Goal: Task Accomplishment & Management: Use online tool/utility

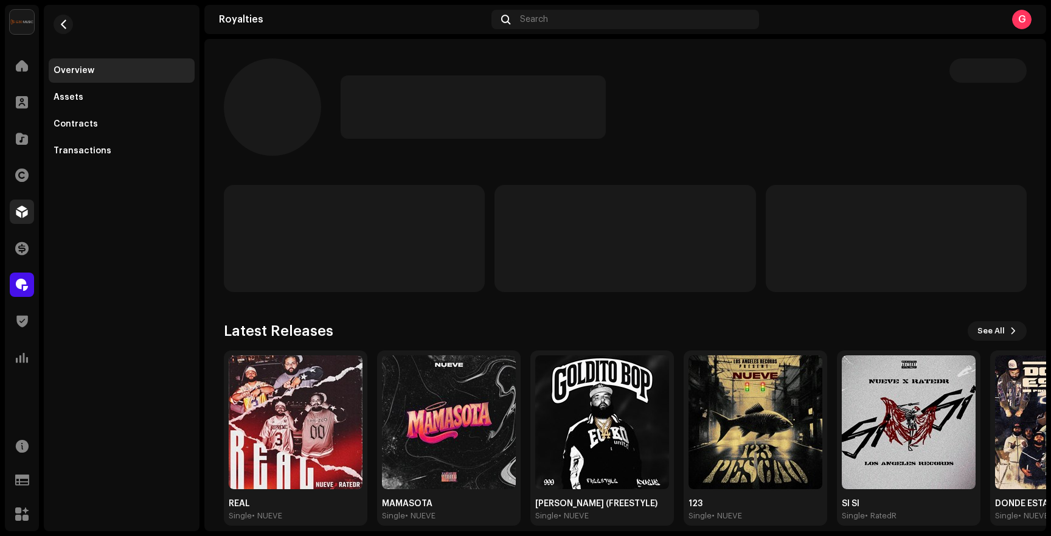
click at [23, 217] on span at bounding box center [22, 212] width 12 height 10
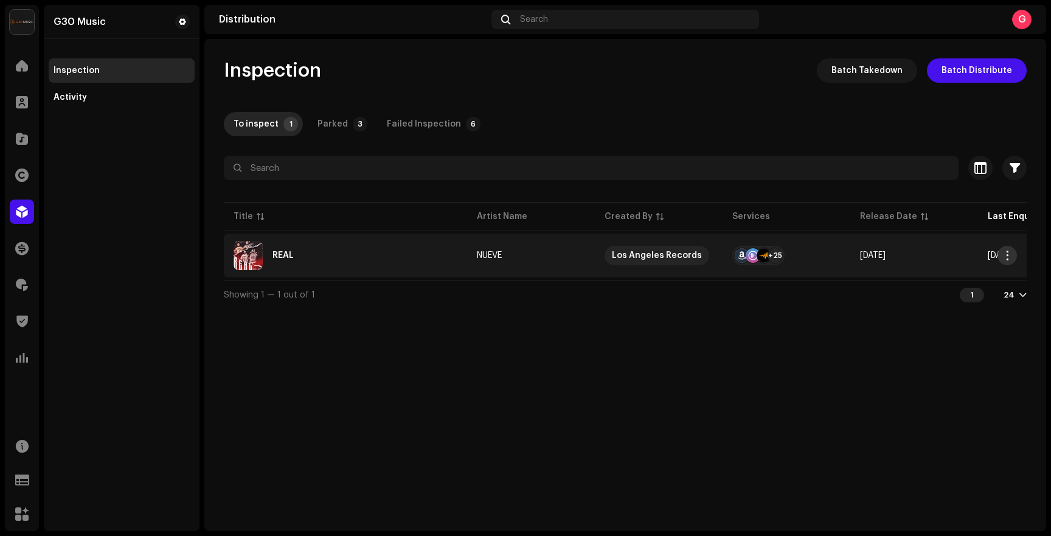
click at [1005, 249] on button "button" at bounding box center [1007, 255] width 19 height 19
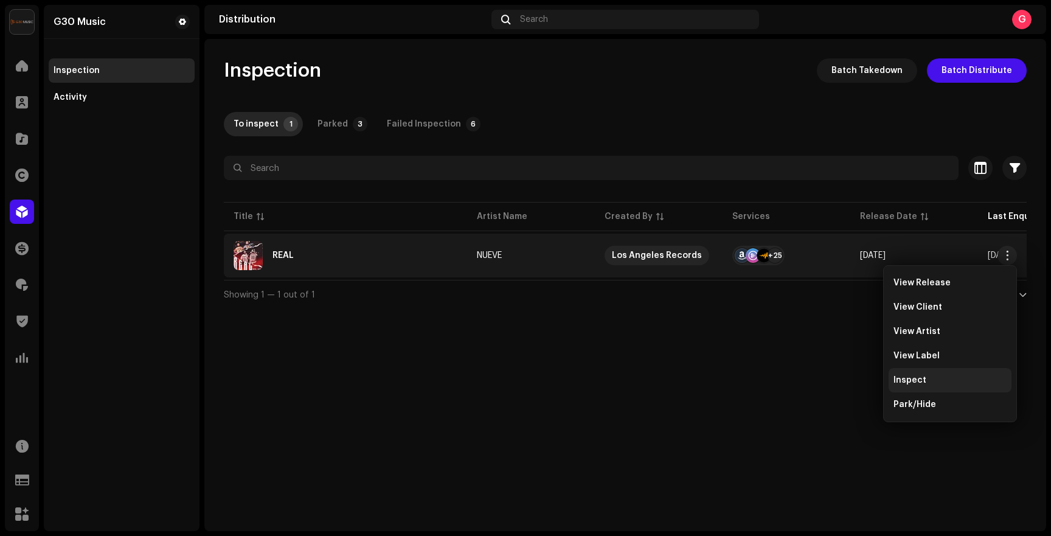
click at [912, 384] on span "Inspect" at bounding box center [910, 380] width 33 height 10
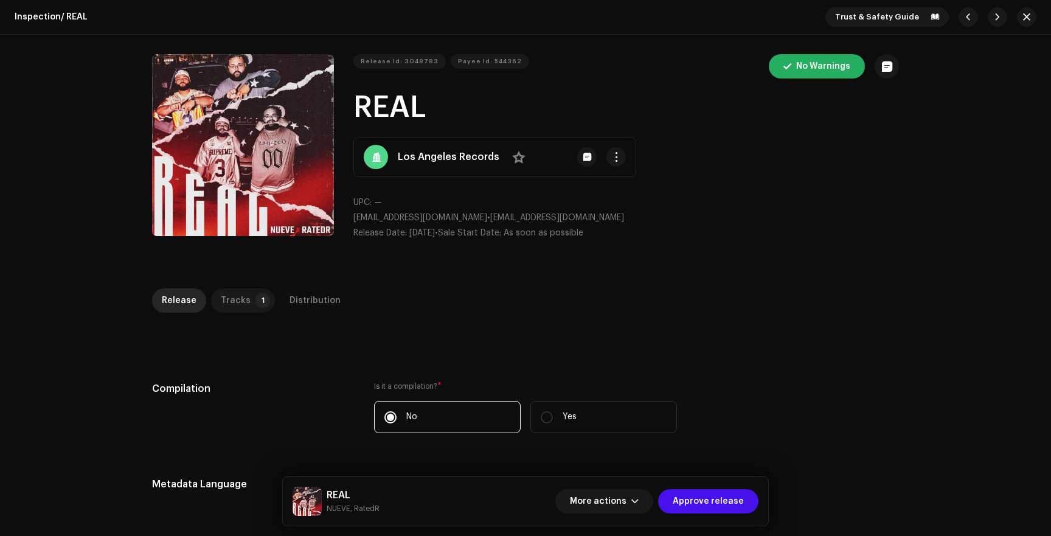
click at [221, 311] on div "Tracks" at bounding box center [236, 300] width 30 height 24
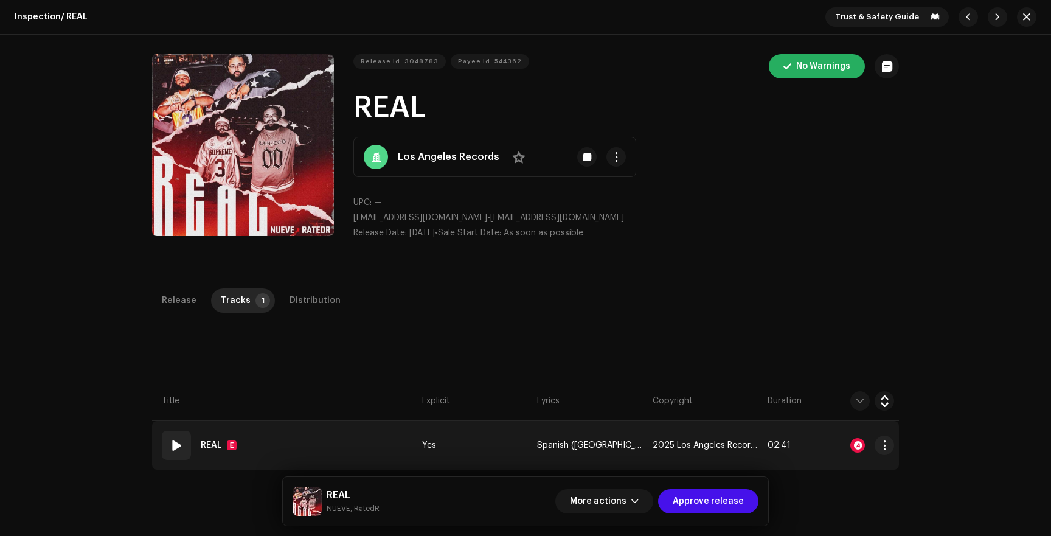
click at [851, 441] on div at bounding box center [857, 445] width 15 height 15
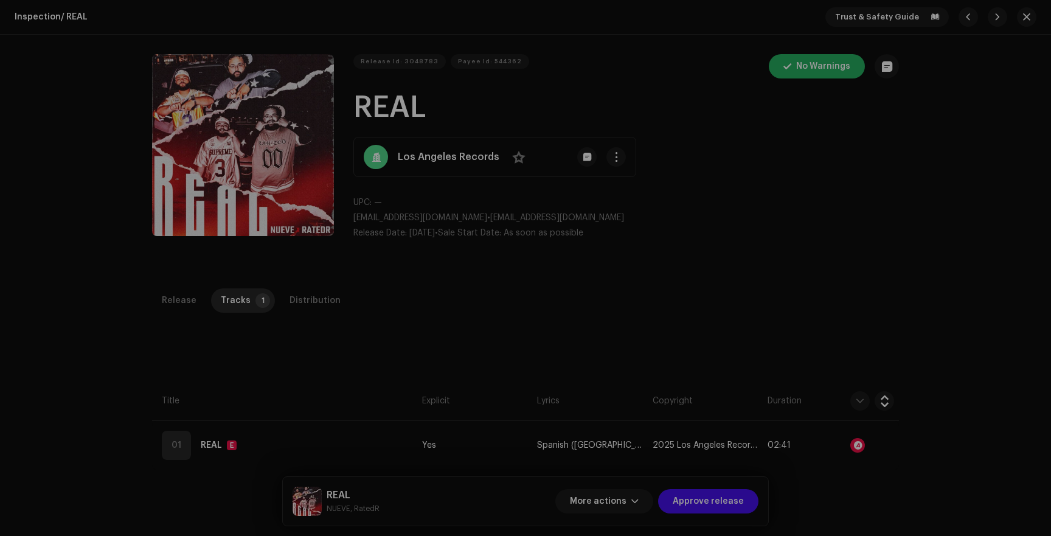
click at [805, 237] on div "Audio Recognition by AcrCloud is still processing the audio file. Do NOT approv…" at bounding box center [525, 268] width 1051 height 536
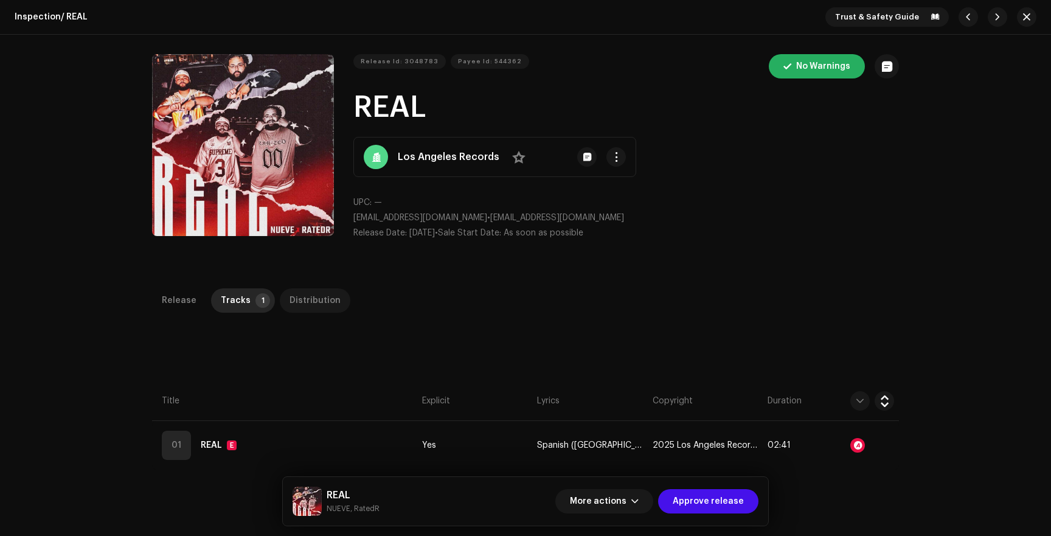
click at [299, 294] on div "Distribution" at bounding box center [315, 300] width 51 height 24
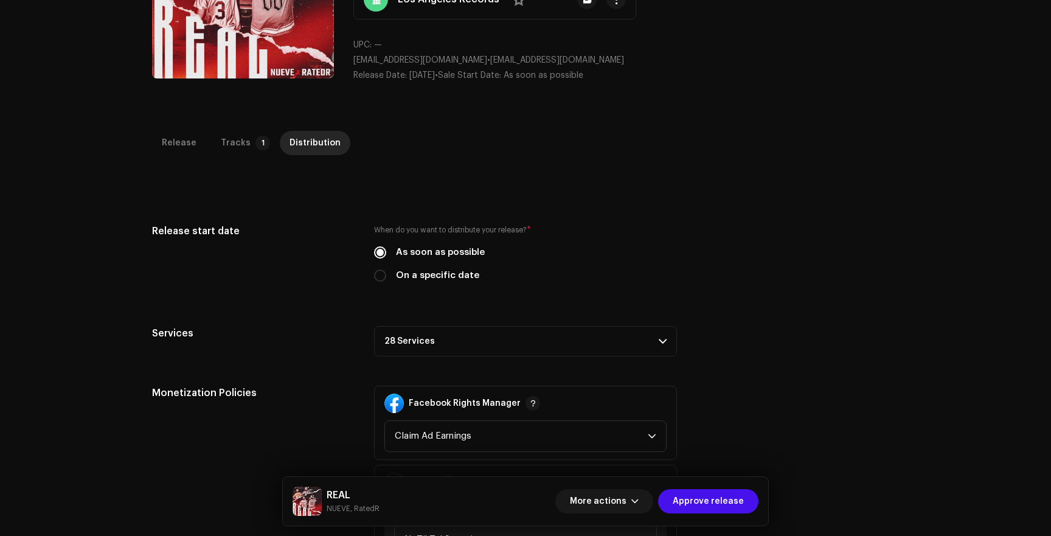
scroll to position [174, 0]
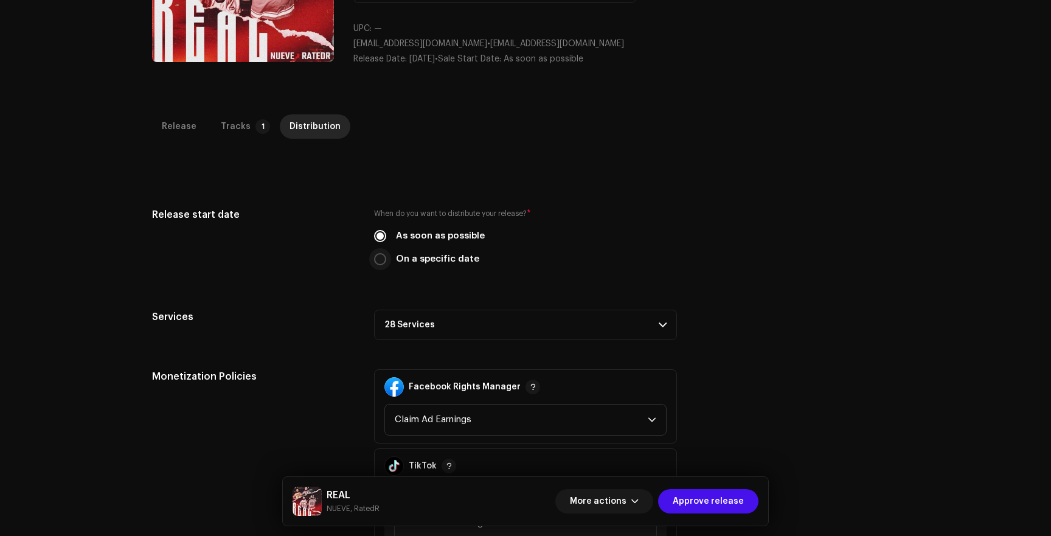
click at [376, 263] on input "On a specific date" at bounding box center [380, 259] width 12 height 12
radio input "true"
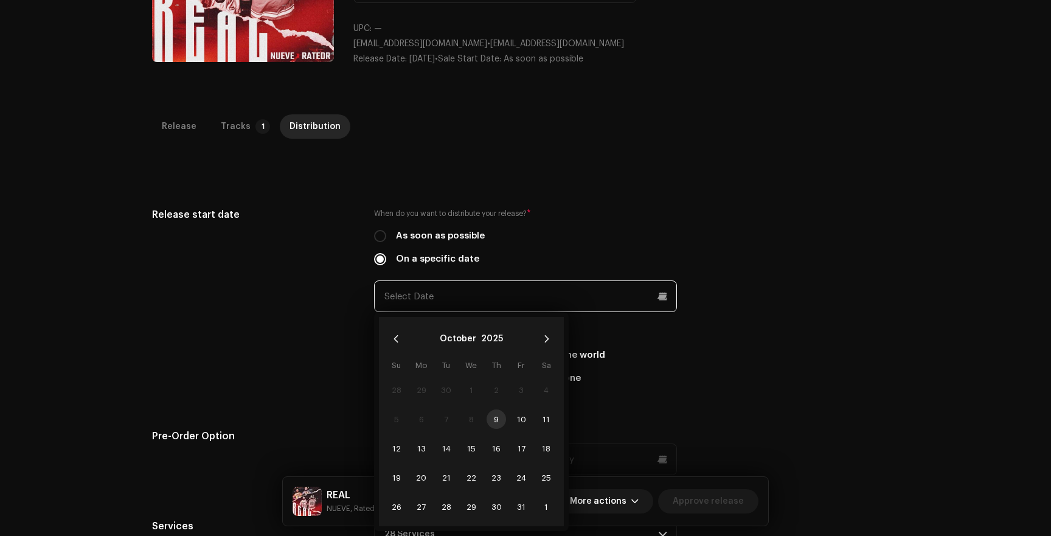
click at [429, 292] on input "text" at bounding box center [525, 296] width 303 height 32
click at [518, 418] on span "10" at bounding box center [521, 418] width 19 height 19
type input "[DATE]"
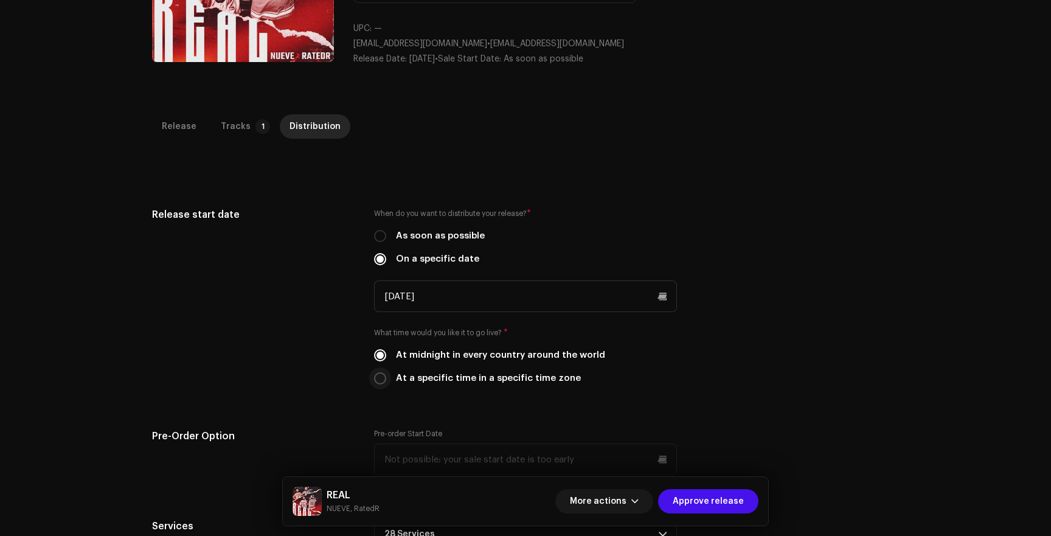
click at [377, 381] on input "At a specific time in a specific time zone" at bounding box center [380, 378] width 12 height 12
radio input "true"
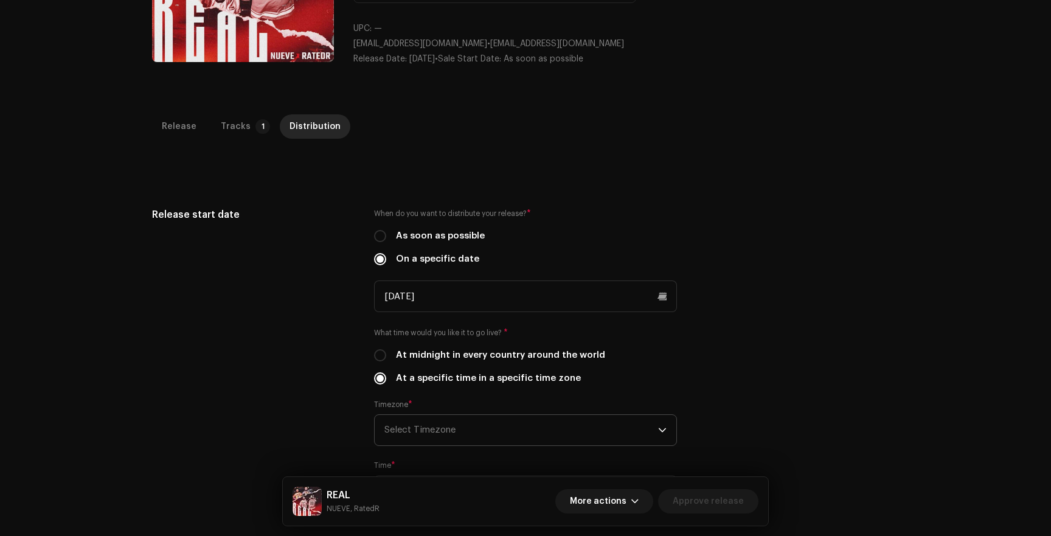
click at [424, 428] on span "Select Timezone" at bounding box center [521, 430] width 274 height 30
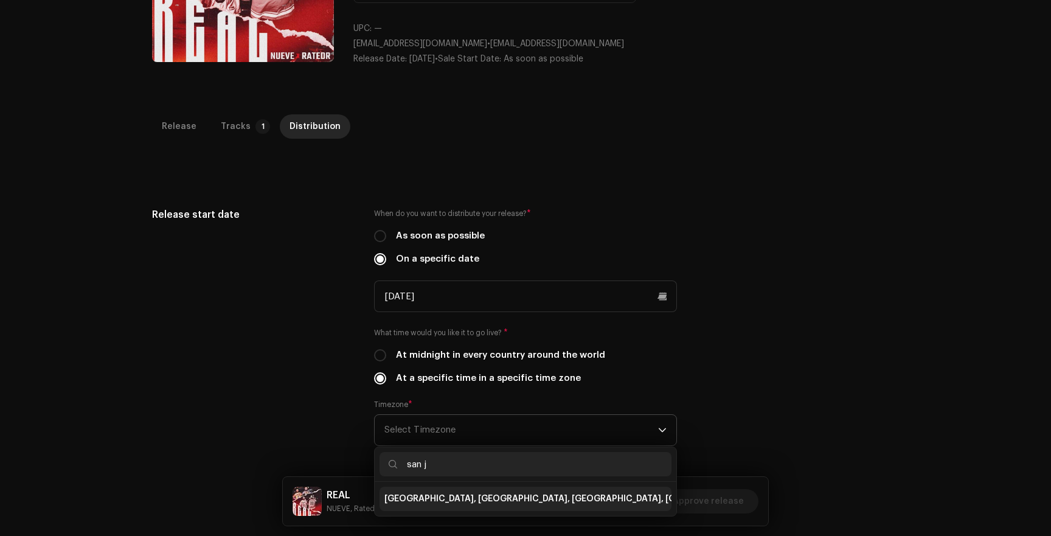
type input "san j"
click at [438, 498] on span "[GEOGRAPHIC_DATA], [GEOGRAPHIC_DATA], [GEOGRAPHIC_DATA], [GEOGRAPHIC_DATA][PERS…" at bounding box center [603, 499] width 439 height 12
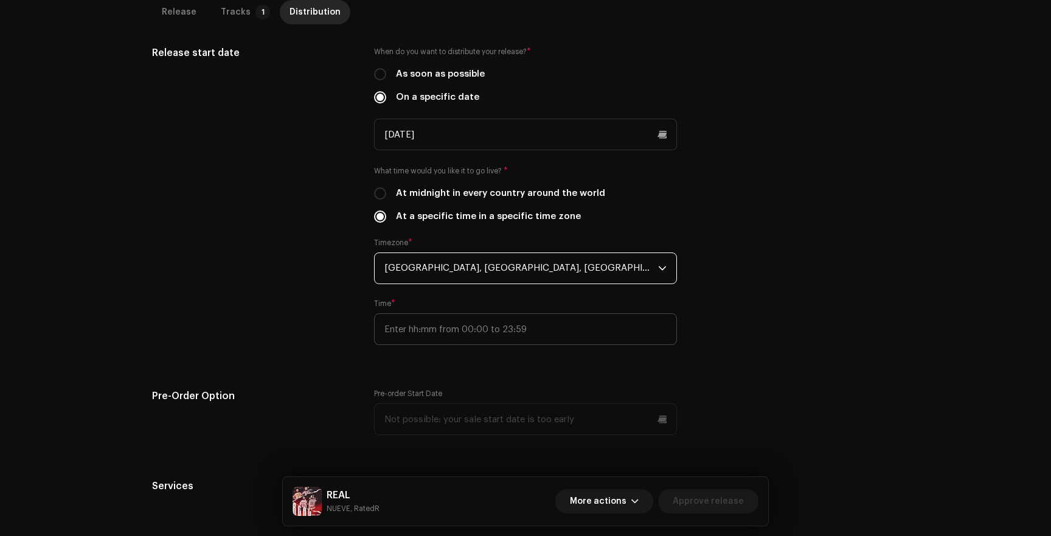
scroll to position [342, 0]
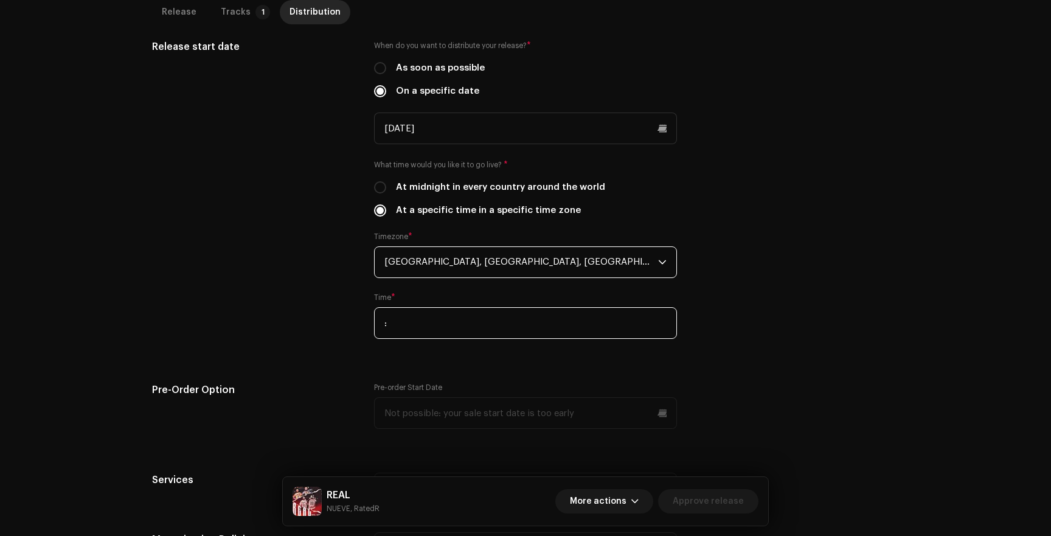
click at [434, 332] on input ":" at bounding box center [525, 323] width 303 height 32
type input "17:00"
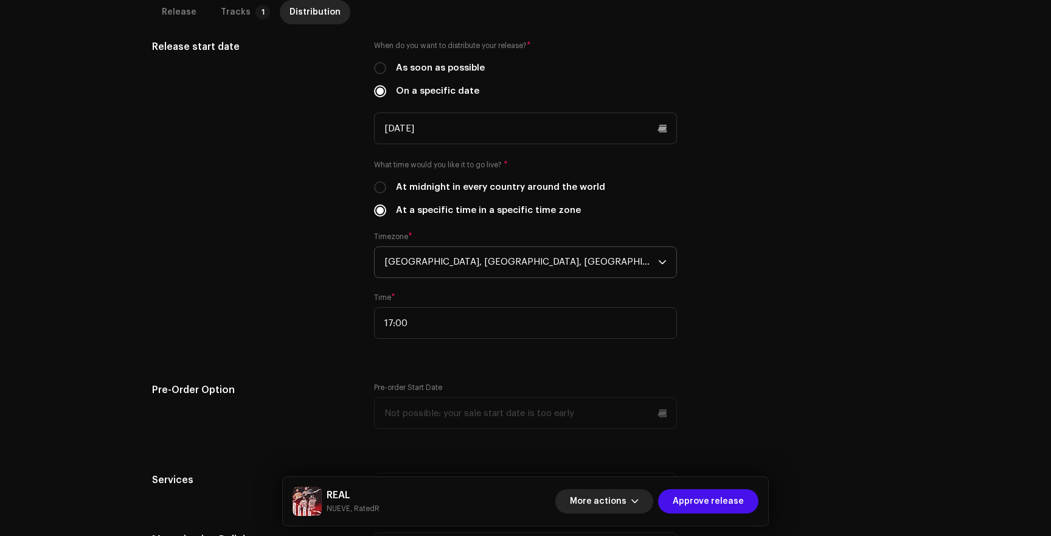
click at [634, 495] on button "More actions" at bounding box center [604, 501] width 98 height 24
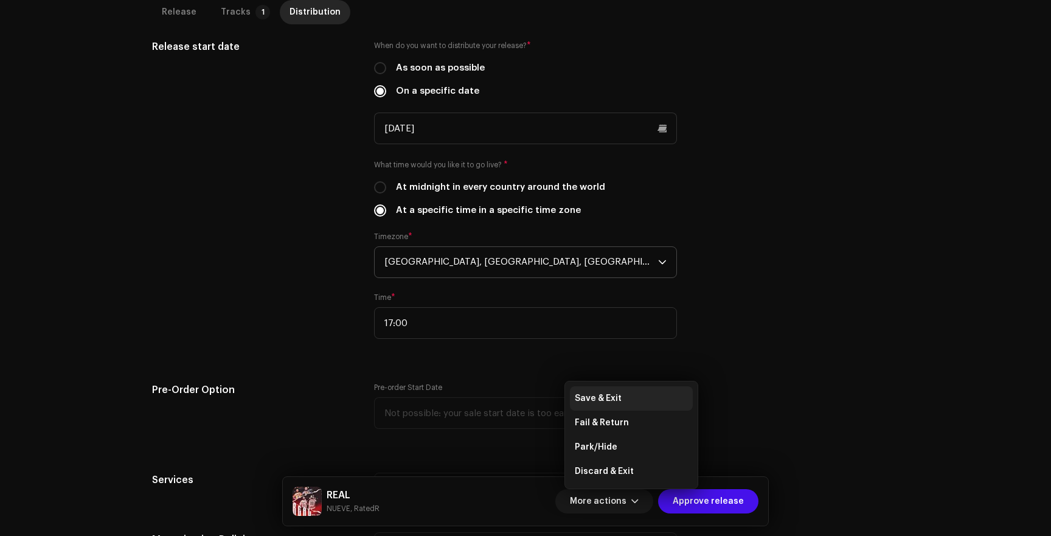
click at [609, 399] on span "Save & Exit" at bounding box center [598, 399] width 47 height 10
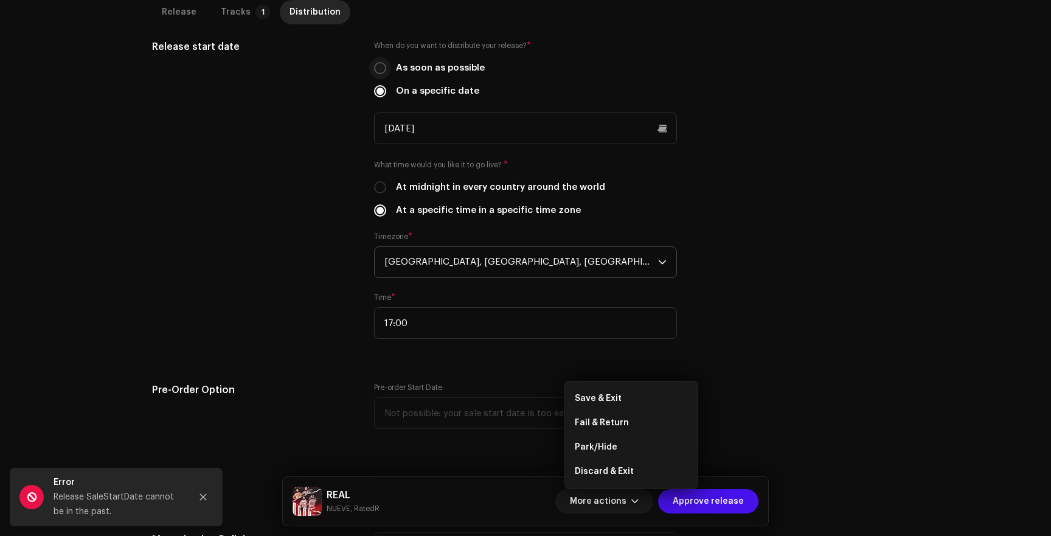
click at [378, 68] on input "As soon as possible" at bounding box center [380, 68] width 12 height 12
radio input "true"
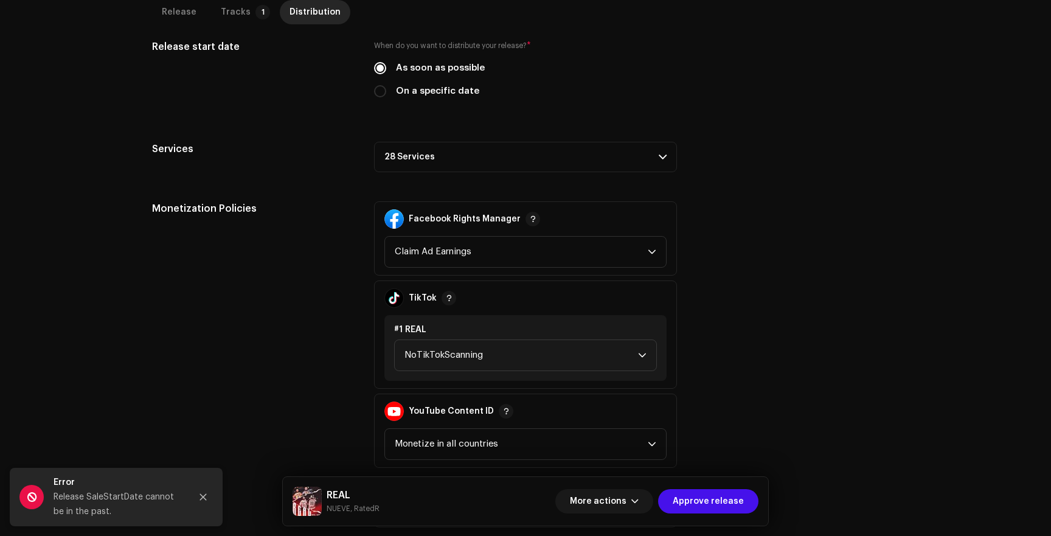
scroll to position [421, 0]
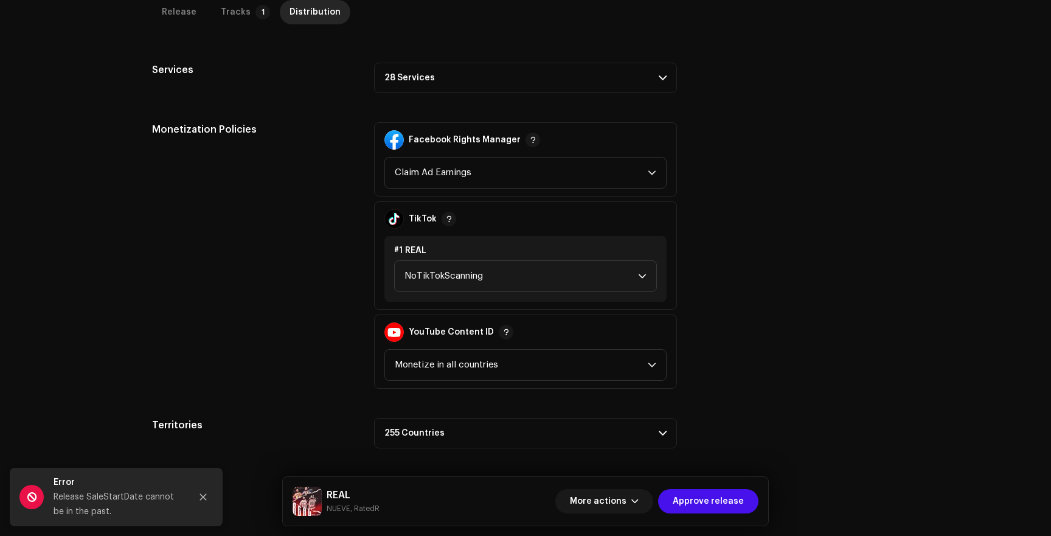
click at [605, 516] on div "REAL NUEVE, RatedR More actions Approve release" at bounding box center [525, 501] width 485 height 49
click at [604, 499] on span "More actions" at bounding box center [598, 501] width 57 height 24
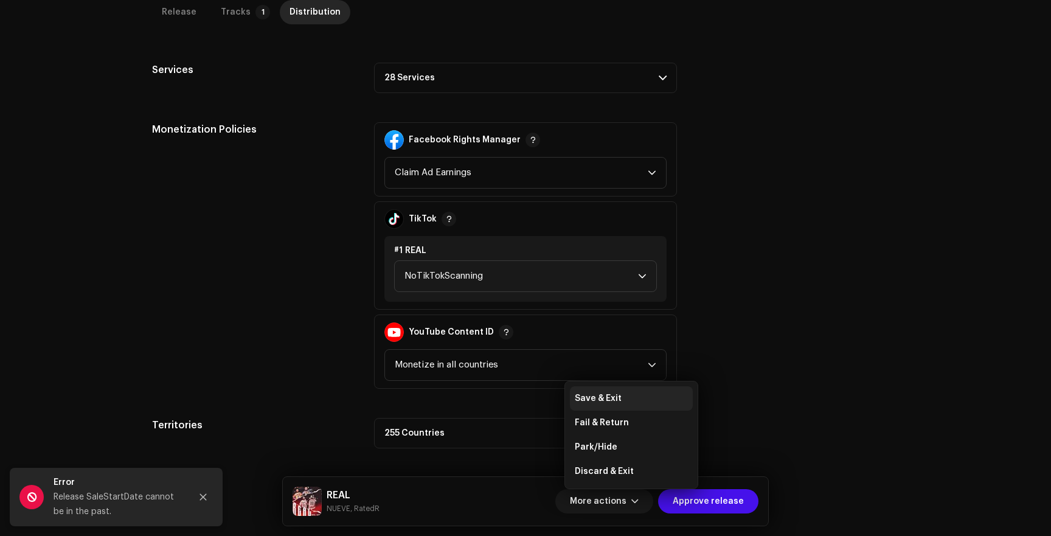
click at [597, 395] on span "Save & Exit" at bounding box center [598, 399] width 47 height 10
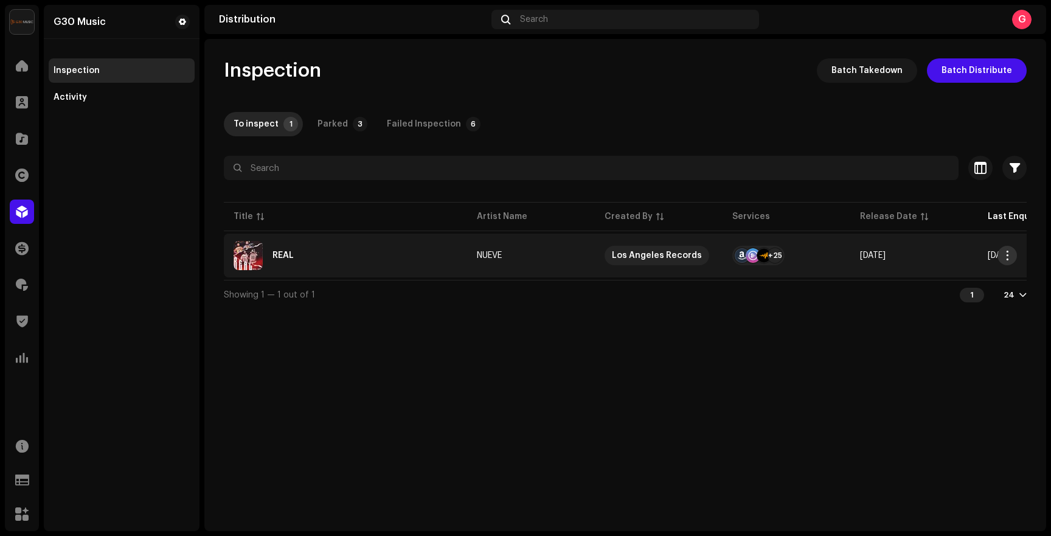
click at [1008, 253] on span "button" at bounding box center [1007, 256] width 9 height 10
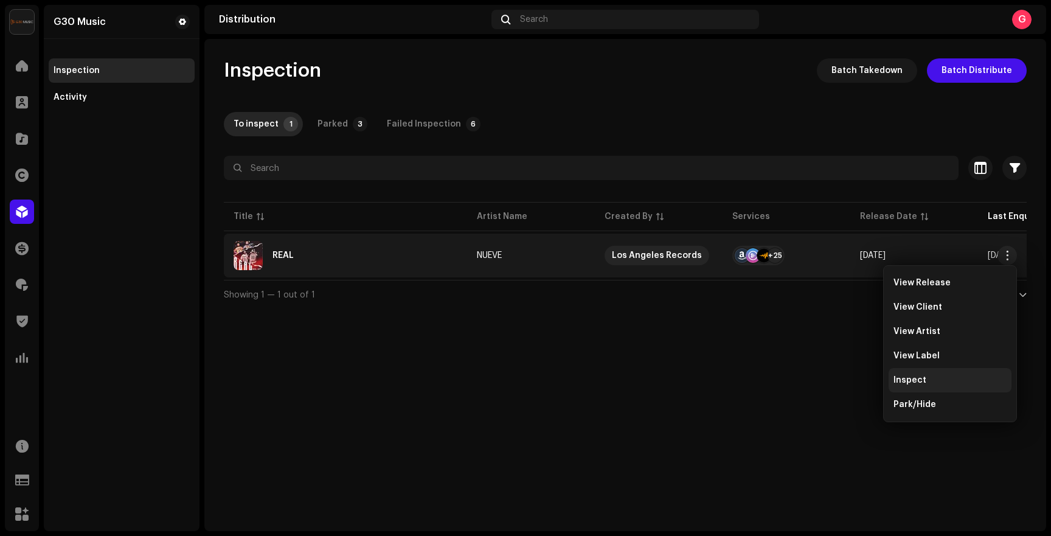
click at [910, 384] on span "Inspect" at bounding box center [910, 380] width 33 height 10
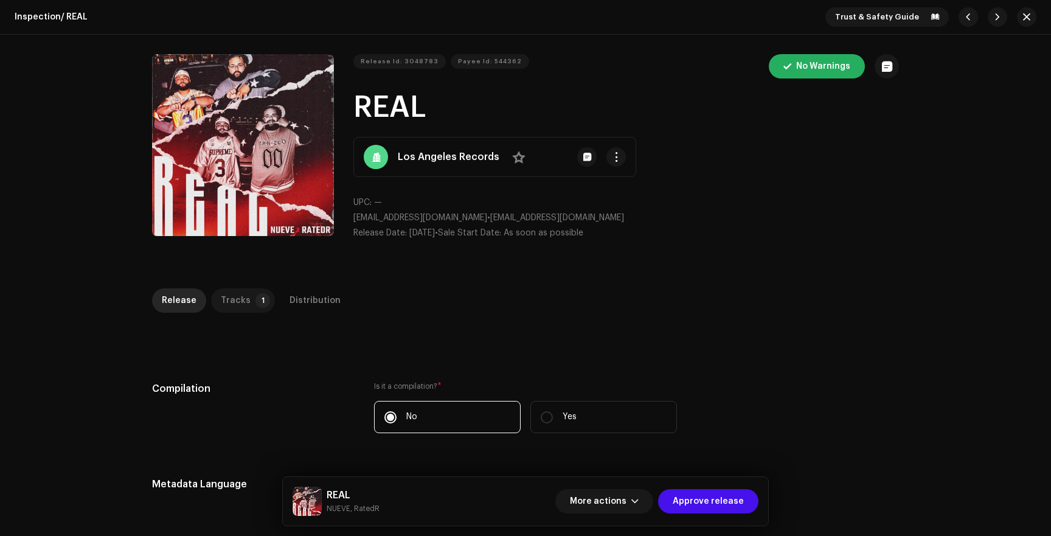
click at [231, 304] on div "Tracks" at bounding box center [236, 300] width 30 height 24
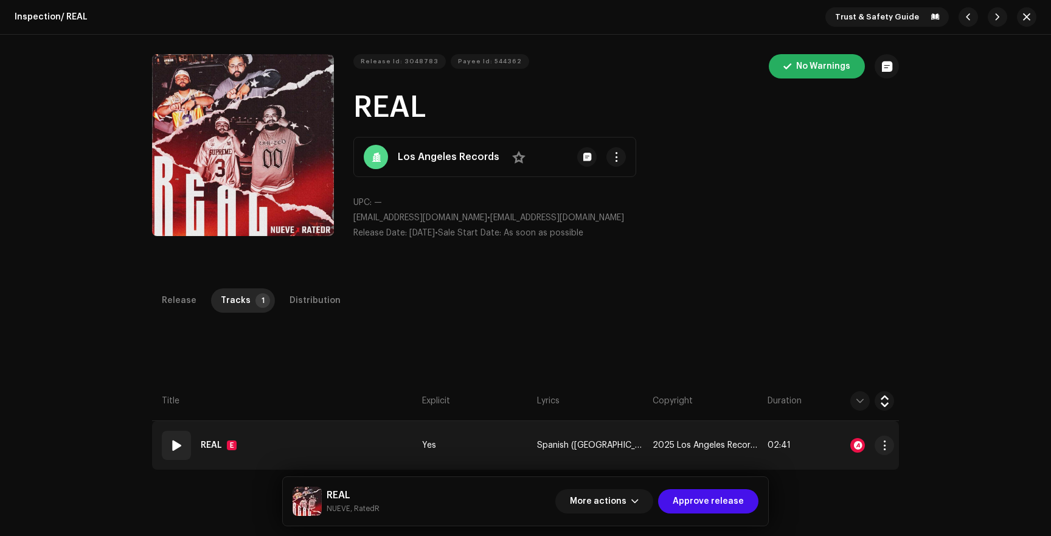
click at [857, 450] on div at bounding box center [857, 445] width 15 height 15
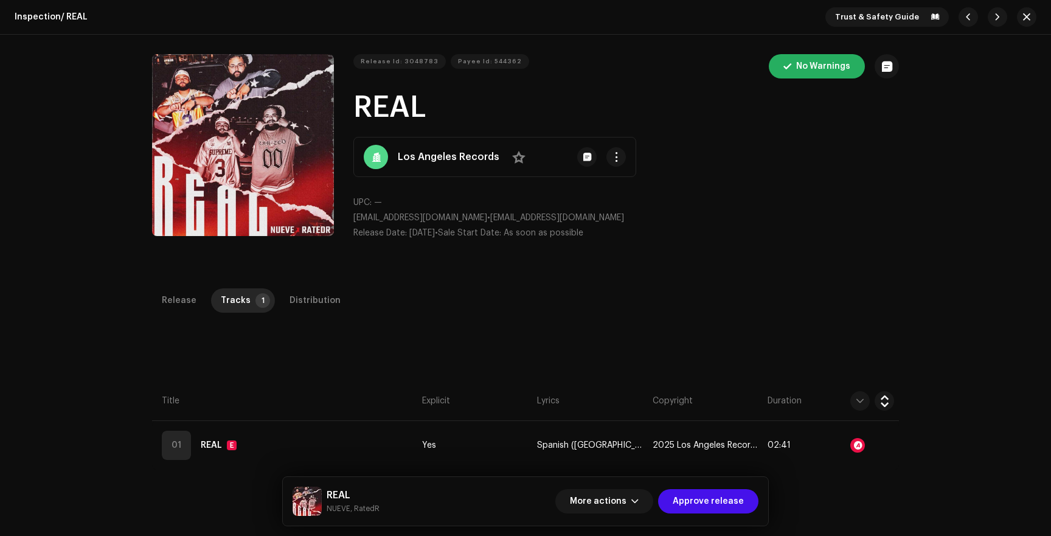
click at [767, 303] on div "Audio Recognition by AcrCloud is still processing the audio file. Do NOT approv…" at bounding box center [525, 268] width 1051 height 536
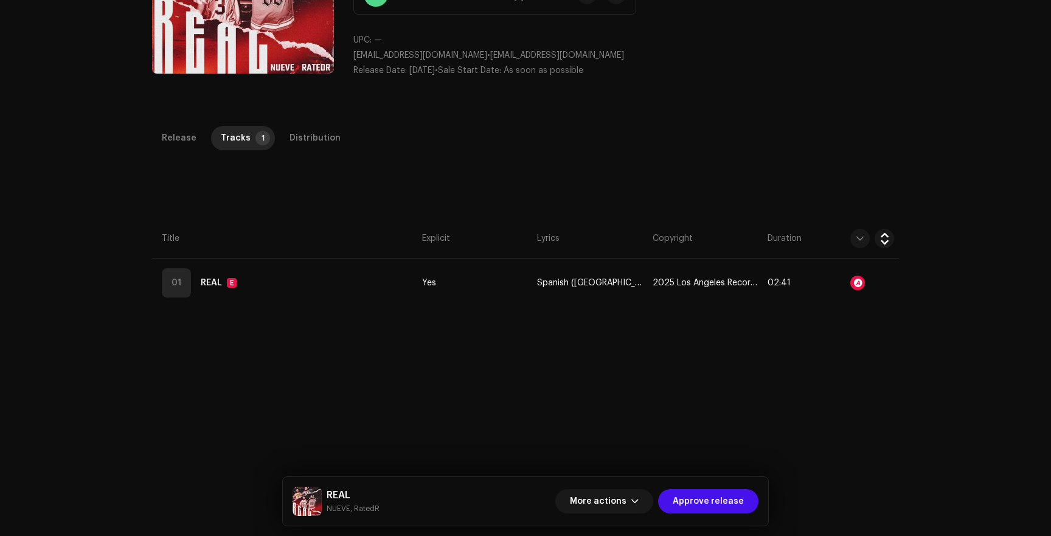
scroll to position [165, 0]
click at [303, 129] on div "Distribution" at bounding box center [315, 135] width 51 height 24
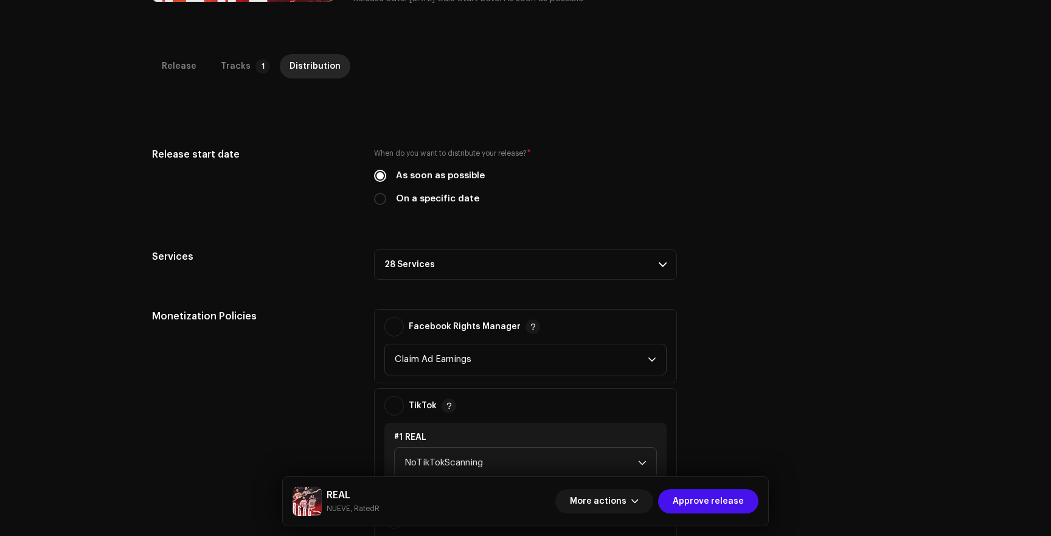
scroll to position [0, 0]
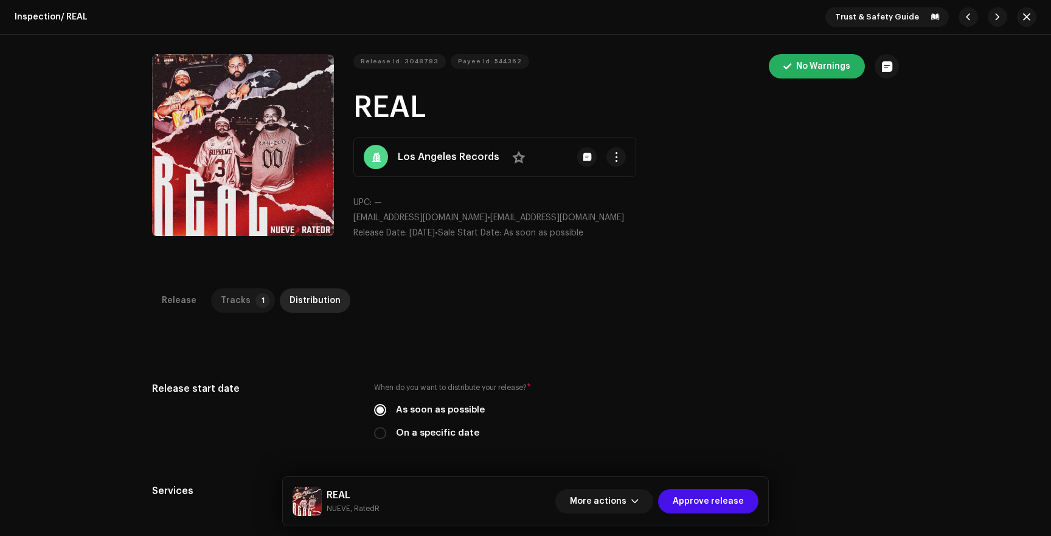
click at [225, 297] on div "Tracks" at bounding box center [236, 300] width 30 height 24
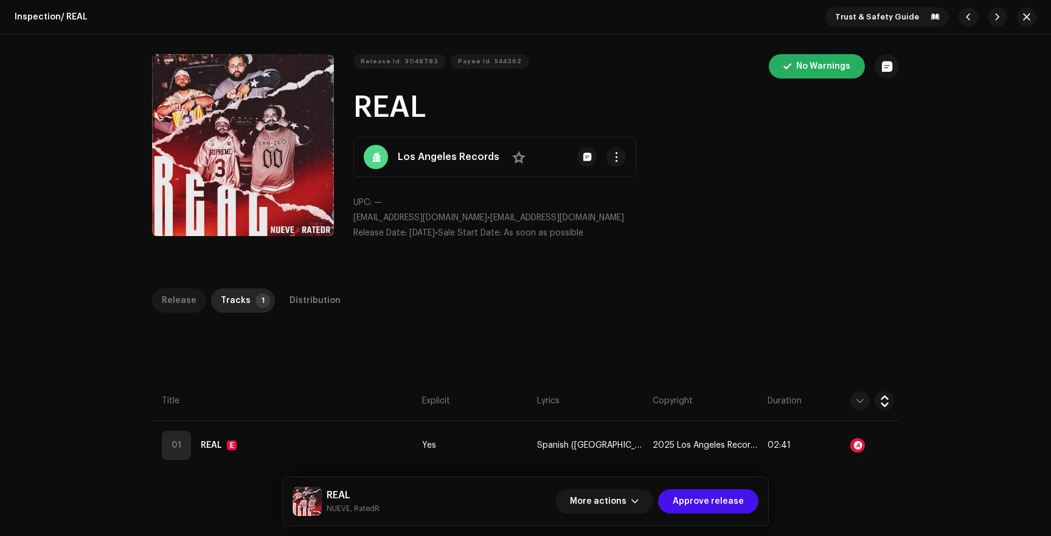
click at [178, 299] on div "Release" at bounding box center [179, 300] width 35 height 24
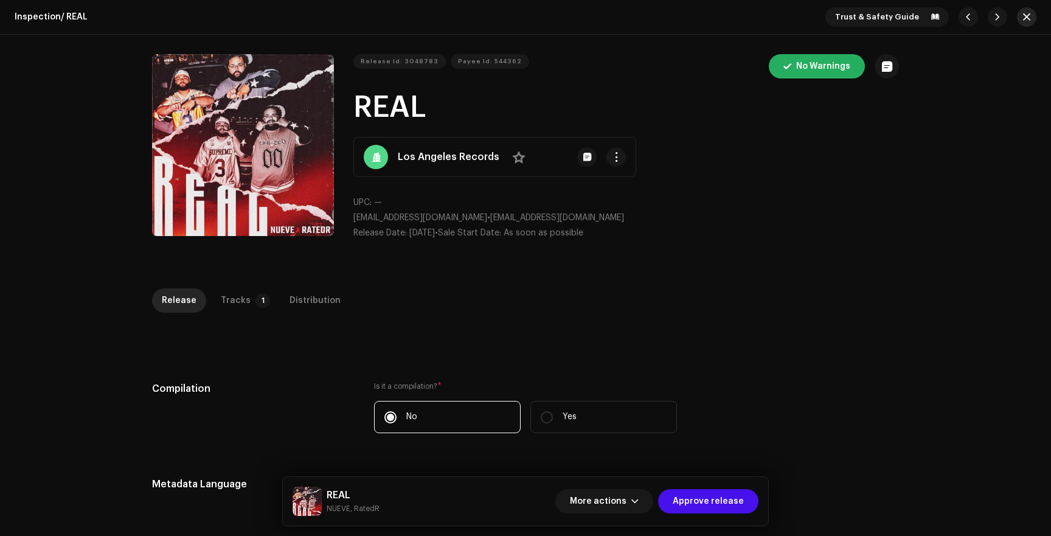
click at [1023, 16] on span "button" at bounding box center [1026, 17] width 7 height 10
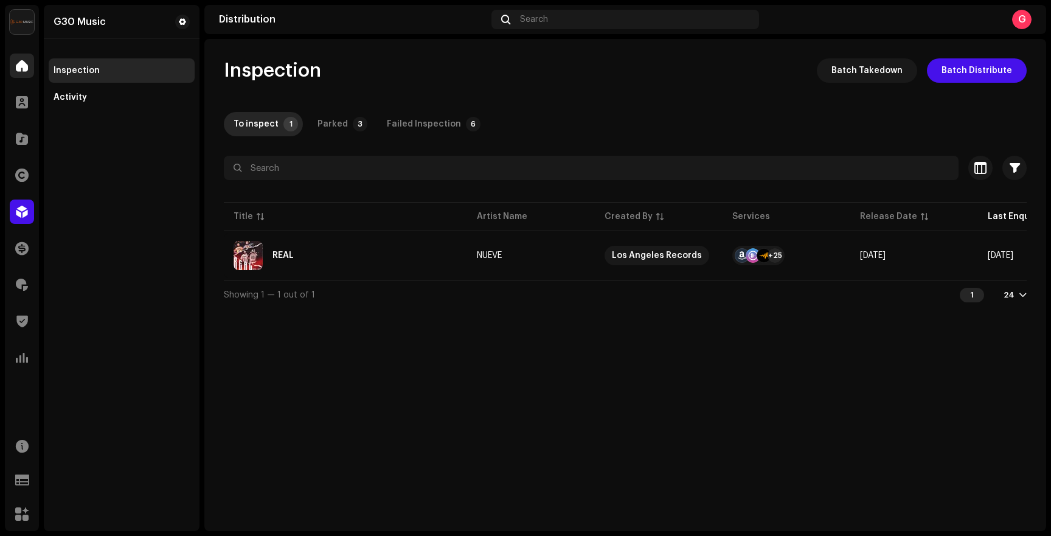
click at [23, 68] on span at bounding box center [22, 66] width 12 height 10
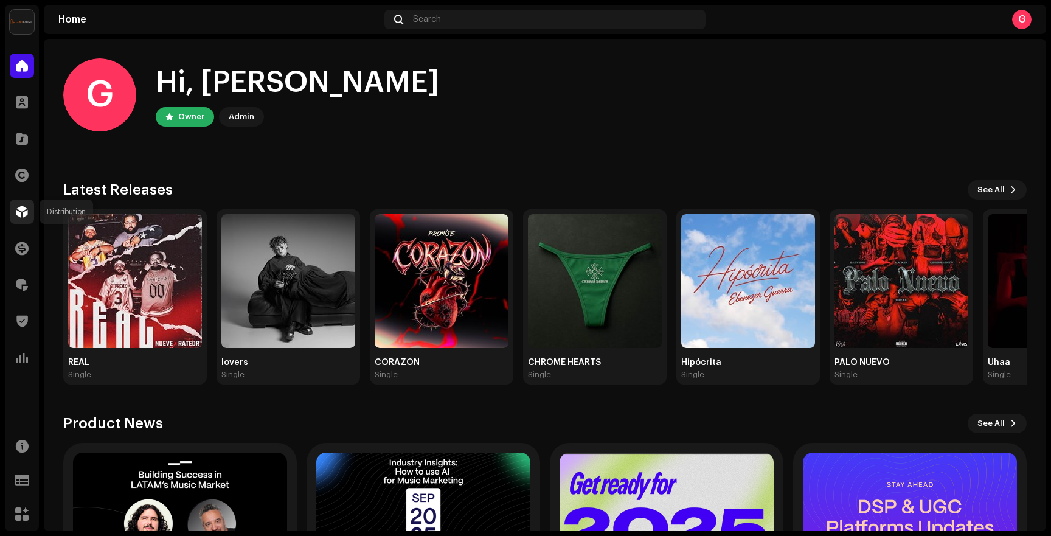
click at [18, 210] on span at bounding box center [22, 212] width 12 height 10
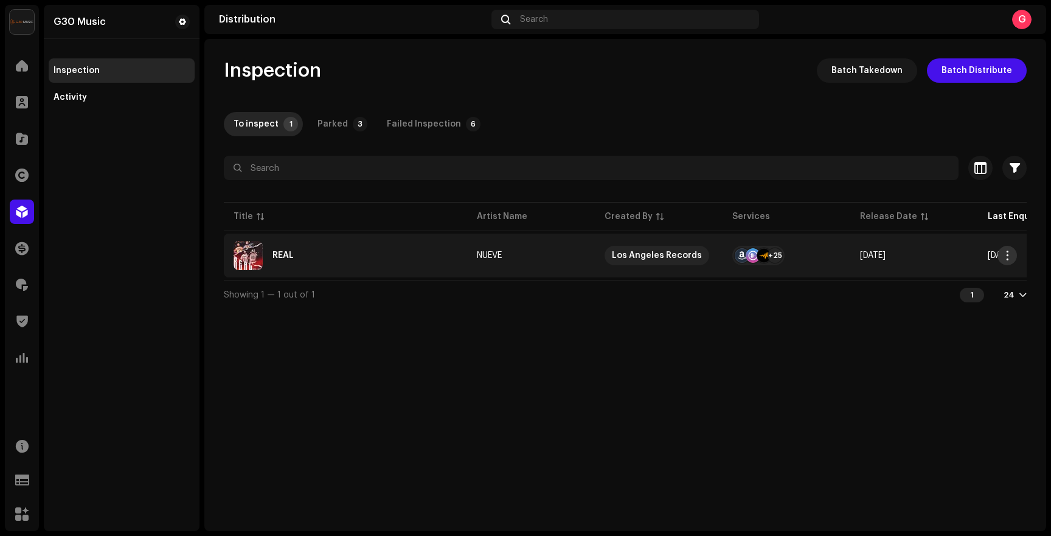
click at [1007, 255] on span "button" at bounding box center [1007, 256] width 9 height 10
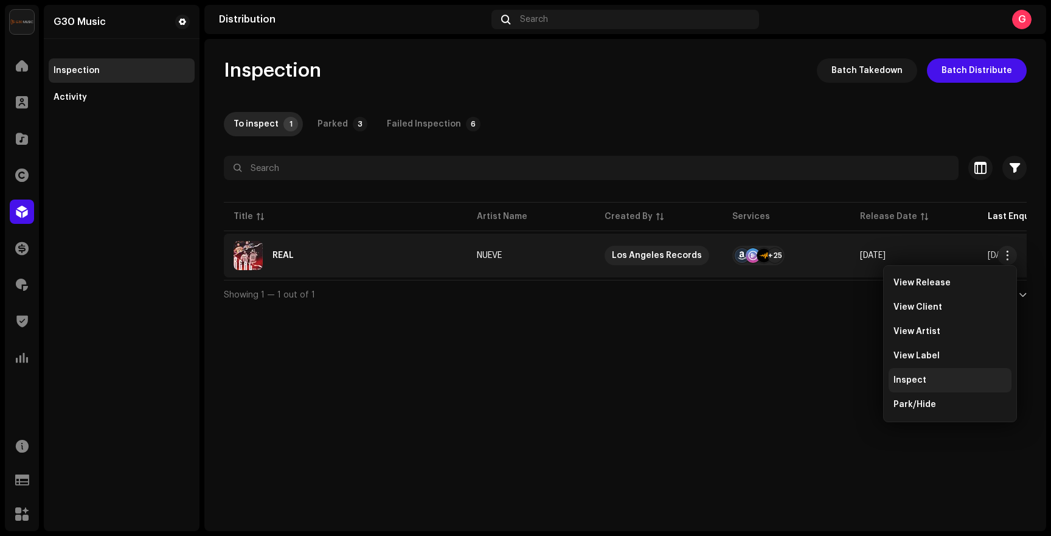
click at [901, 385] on div "Inspect" at bounding box center [950, 380] width 123 height 24
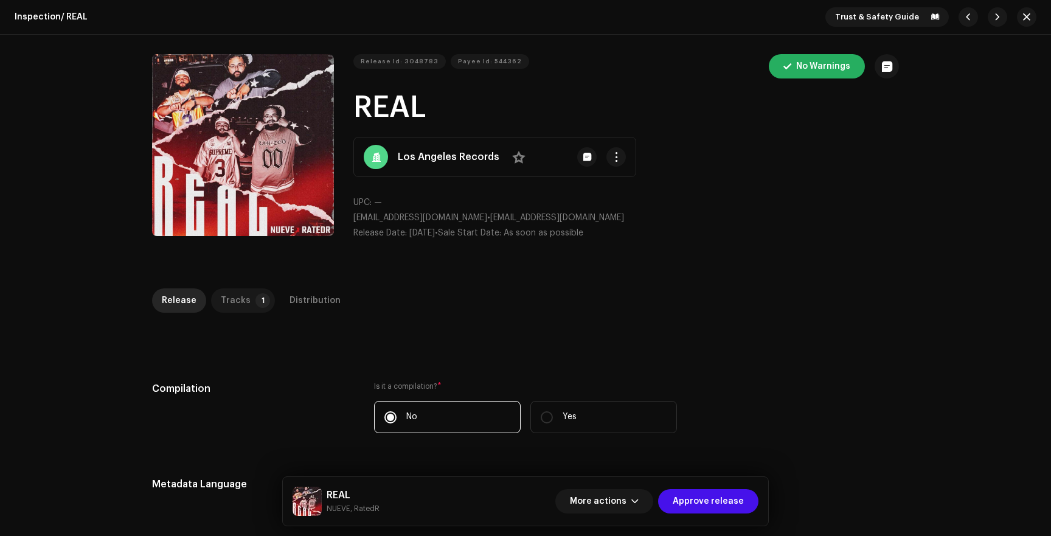
click at [235, 301] on div "Tracks" at bounding box center [236, 300] width 30 height 24
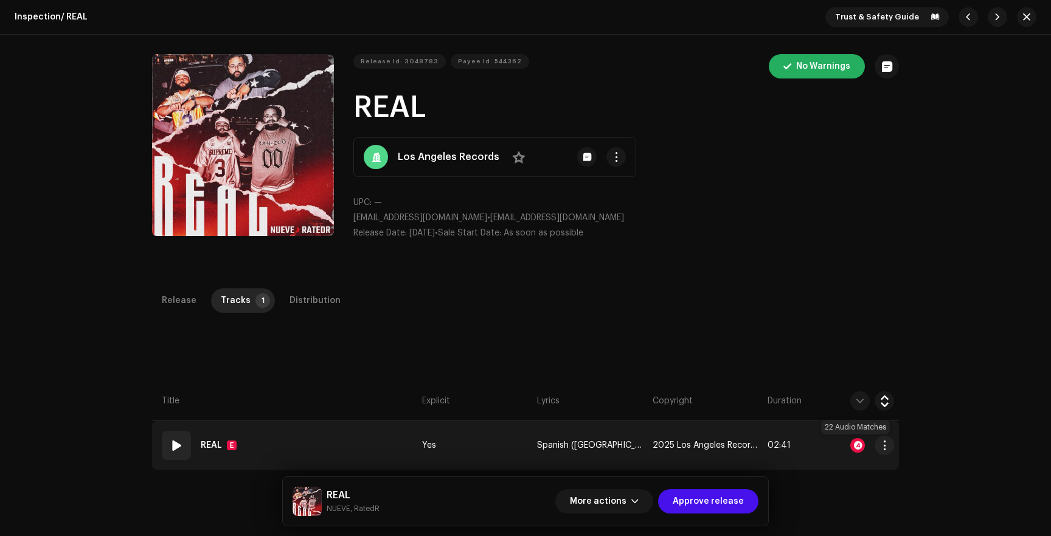
click at [861, 446] on div at bounding box center [857, 445] width 15 height 15
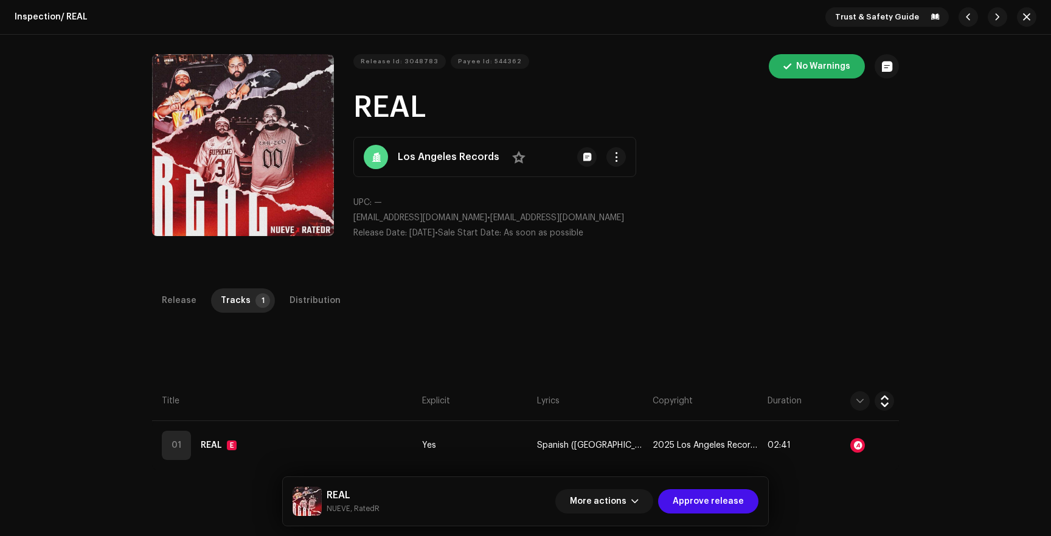
click at [81, 156] on div "Audio Recognition by Remix/Sample 22 All results require review/listening to av…" at bounding box center [525, 268] width 1051 height 536
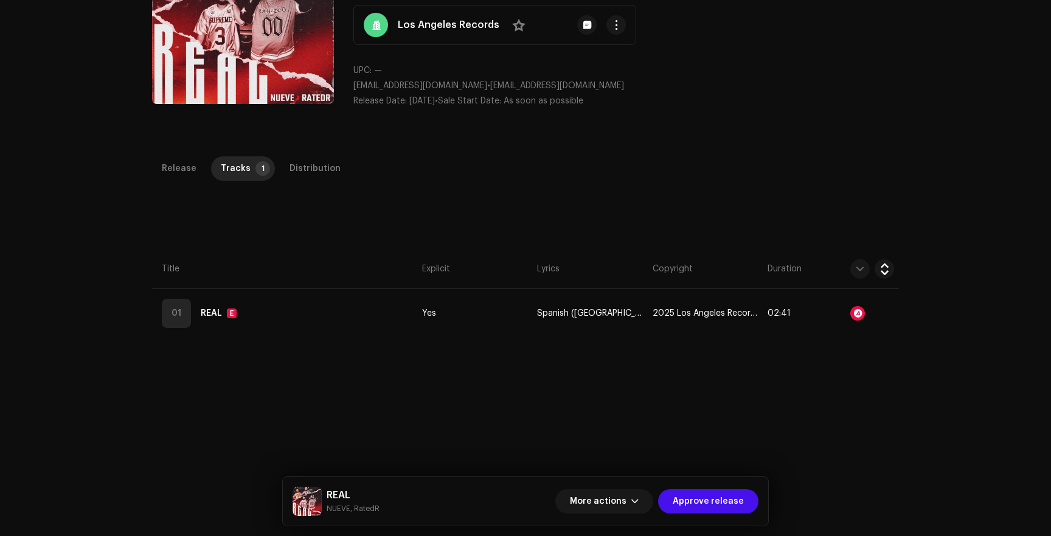
scroll to position [134, 0]
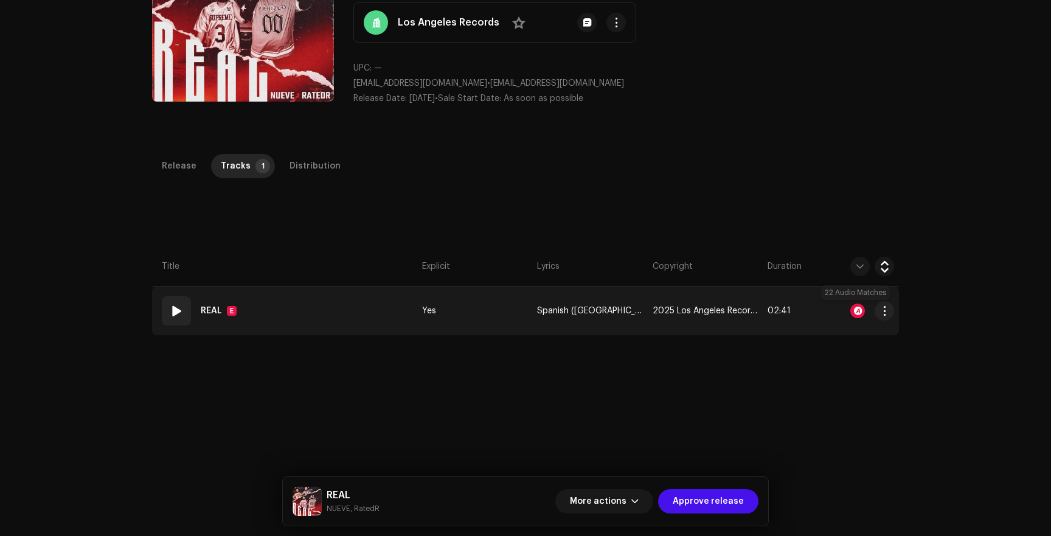
click at [858, 308] on div at bounding box center [857, 311] width 15 height 15
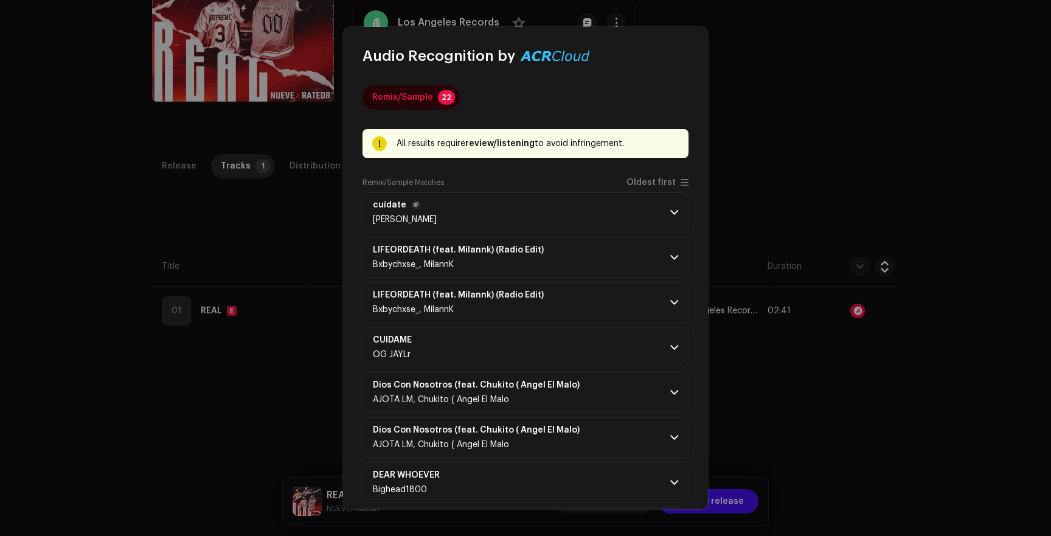
click at [675, 207] on p-accordion-header "cuídate Valeria Castro" at bounding box center [526, 212] width 326 height 40
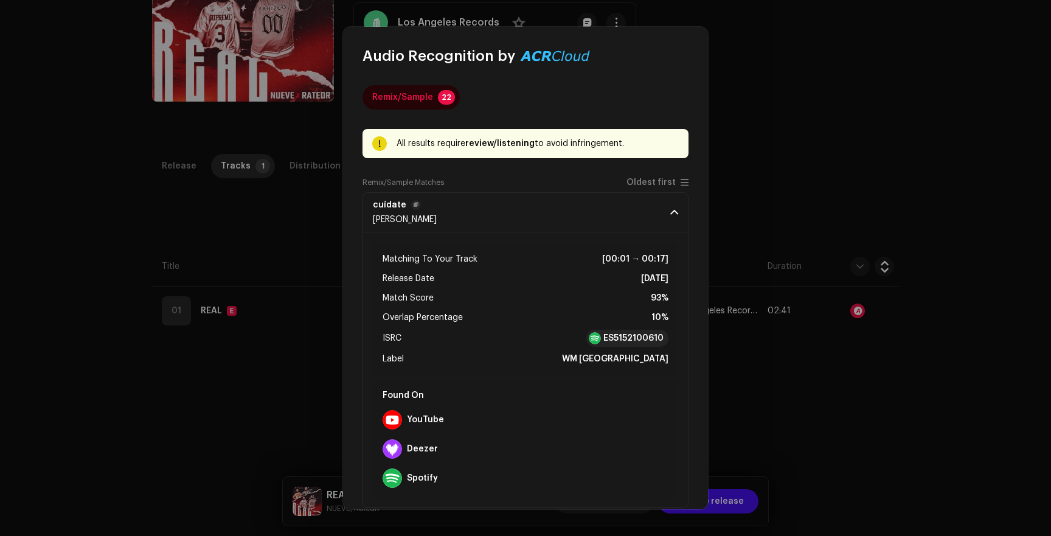
click at [667, 205] on p-accordion-header "cuídate Valeria Castro" at bounding box center [526, 212] width 326 height 40
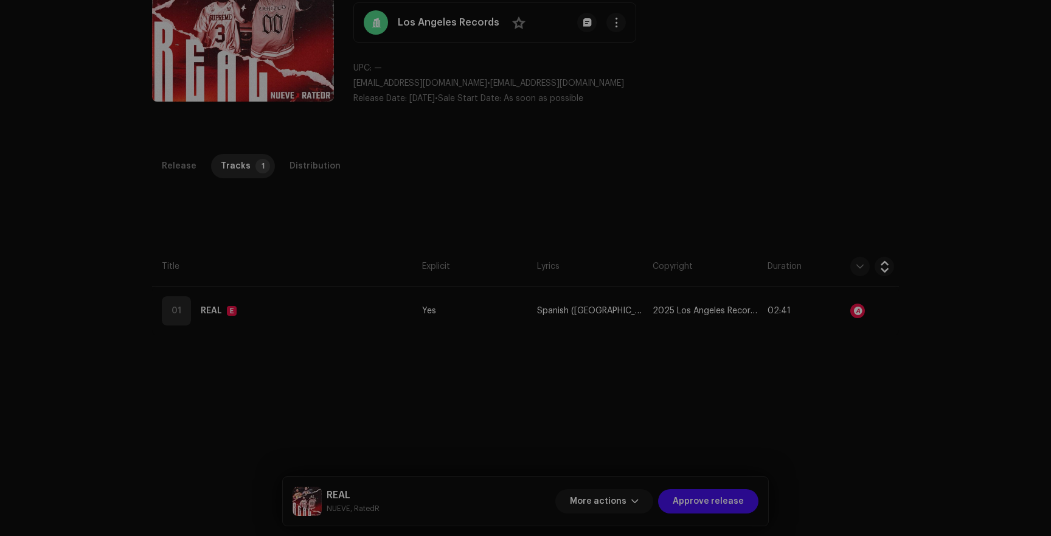
click at [838, 128] on div "Audio Recognition by Remix/Sample 22 All results require review/listening to av…" at bounding box center [525, 268] width 1051 height 536
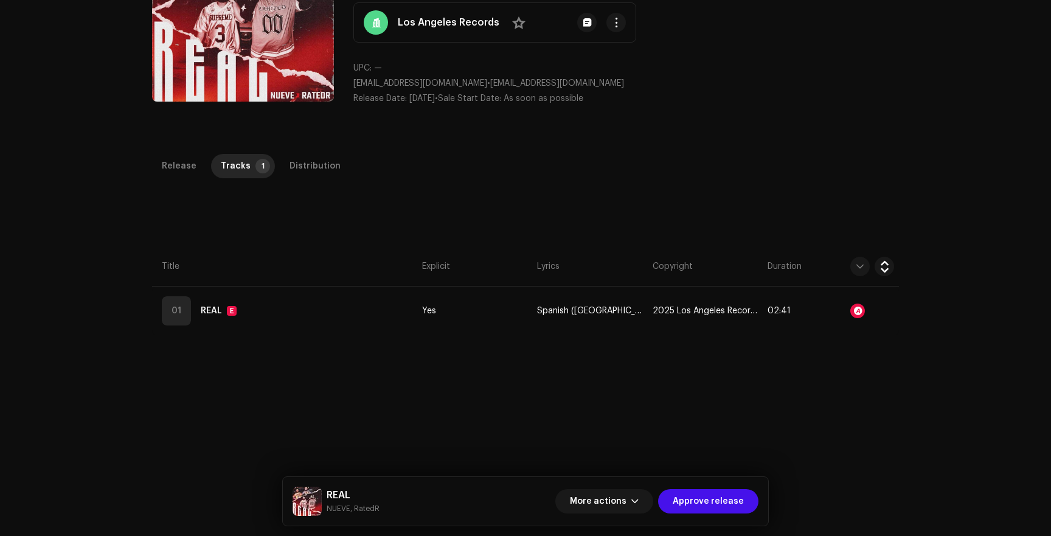
scroll to position [0, 0]
